Goal: Task Accomplishment & Management: Manage account settings

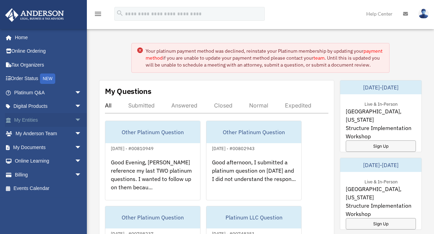
click at [25, 120] on link "My Entities arrow_drop_down" at bounding box center [48, 120] width 87 height 14
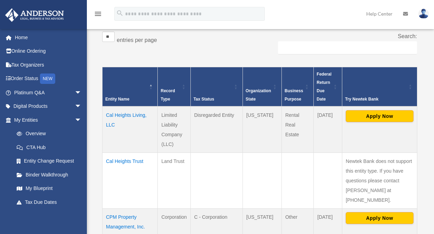
scroll to position [160, 0]
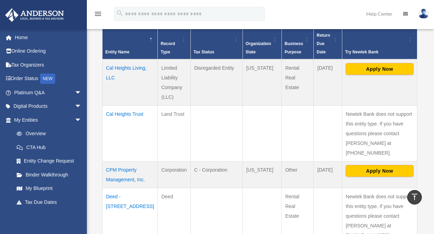
click at [113, 115] on td "Cal Heights Trust" at bounding box center [129, 134] width 55 height 56
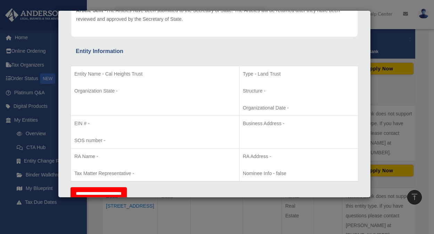
scroll to position [67, 0]
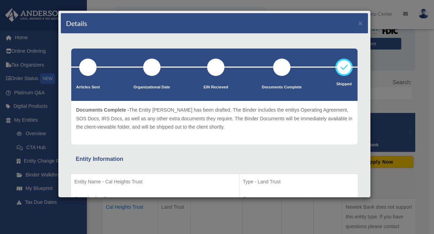
click at [352, 21] on div "Details ×" at bounding box center [214, 23] width 307 height 20
click at [358, 23] on button "×" at bounding box center [360, 22] width 5 height 7
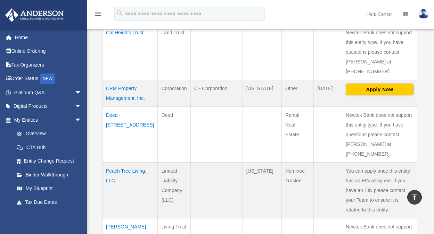
scroll to position [115, 0]
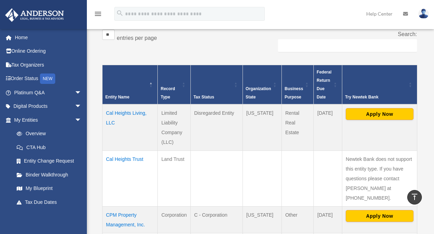
click at [117, 121] on td "Cal Heights Living, LLC" at bounding box center [129, 128] width 55 height 47
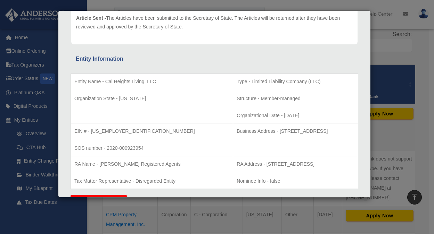
scroll to position [0, 0]
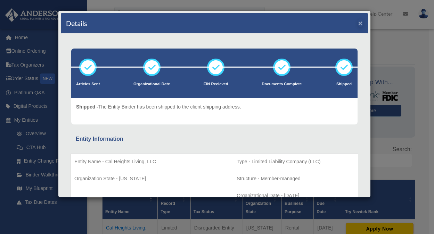
click at [358, 22] on button "×" at bounding box center [360, 22] width 5 height 7
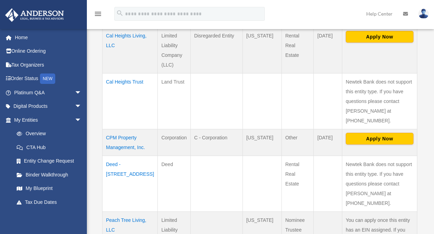
scroll to position [261, 0]
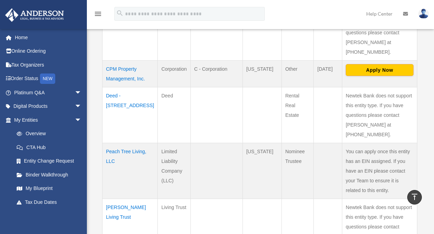
click at [125, 76] on td "CPM Property Management, Inc." at bounding box center [129, 73] width 55 height 27
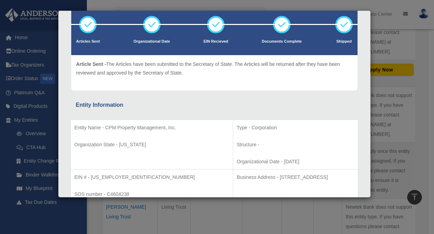
scroll to position [91, 0]
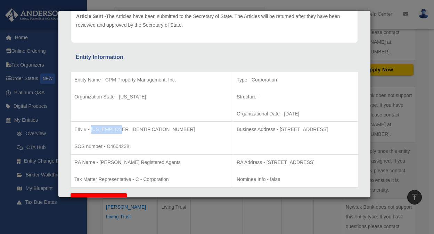
drag, startPoint x: 90, startPoint y: 128, endPoint x: 119, endPoint y: 128, distance: 28.5
click at [119, 128] on p "EIN # - [US_EMPLOYER_IDENTIFICATION_NUMBER]" at bounding box center [151, 129] width 155 height 9
copy p "[US_EMPLOYER_IDENTIFICATION_NUMBER]"
